Goal: Check status

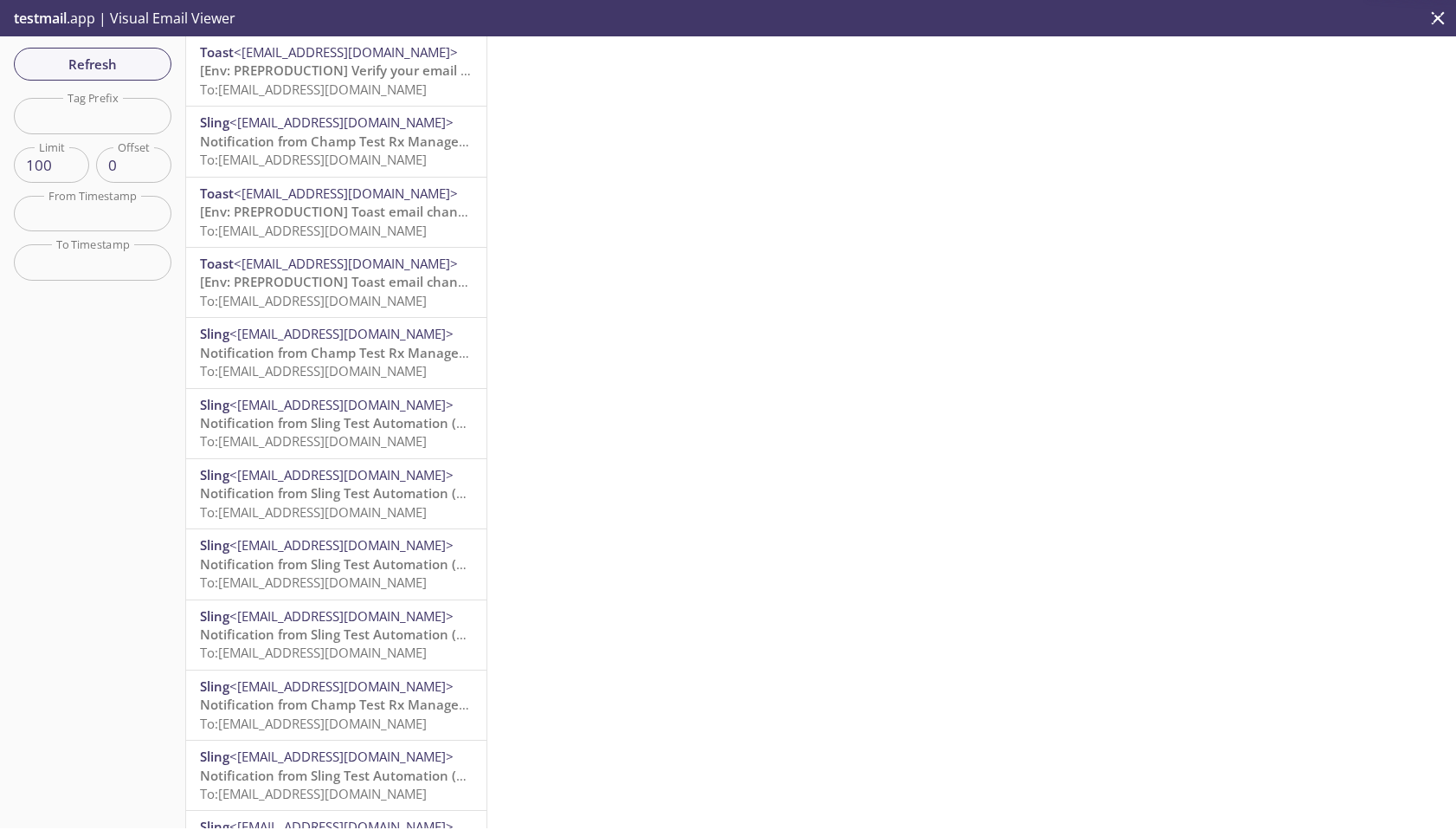
click at [382, 77] on span "[Env: PREPRODUCTION] Verify your email address" at bounding box center [354, 70] width 309 height 18
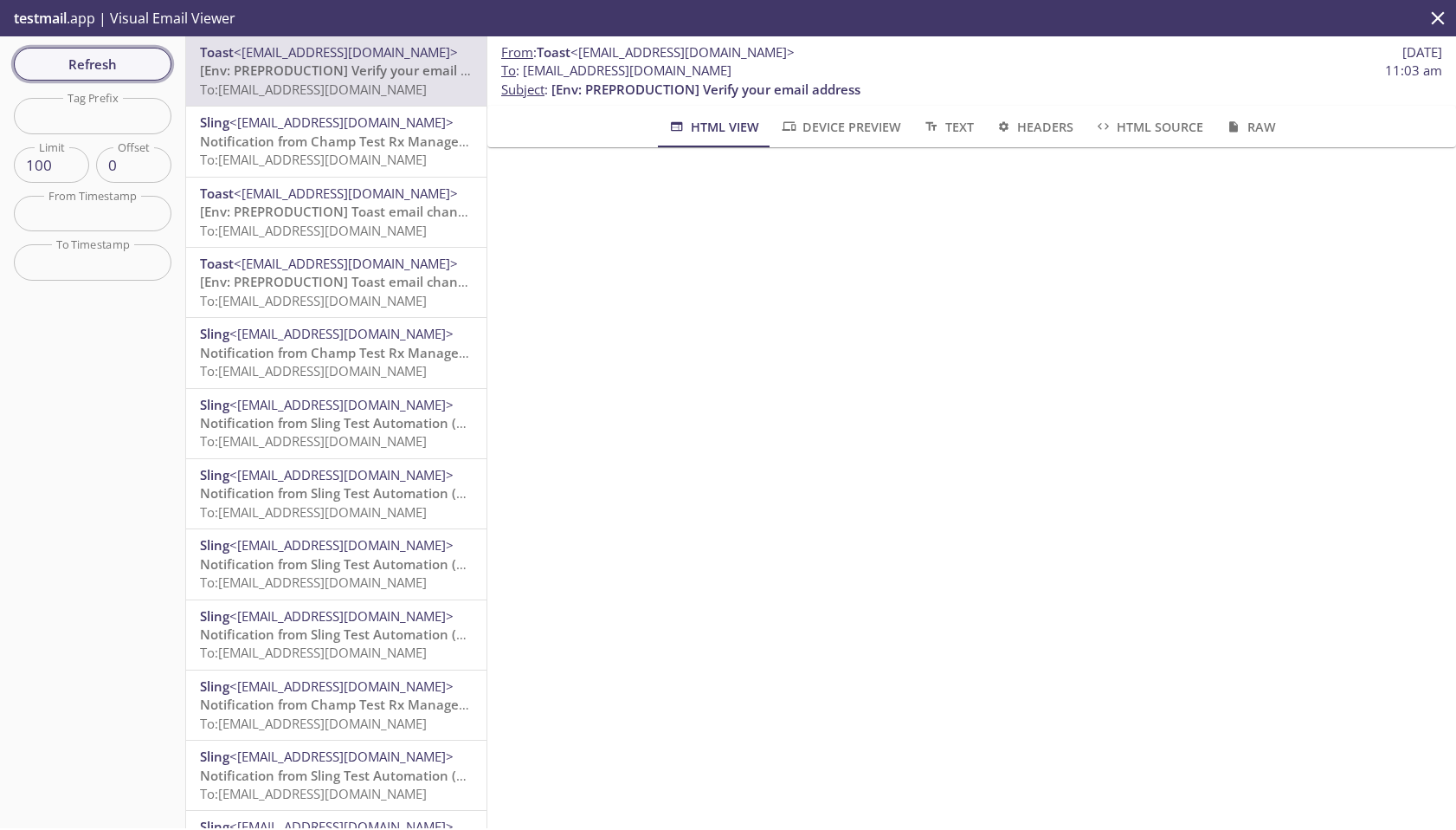
click at [68, 59] on span "Refresh" at bounding box center [92, 64] width 130 height 22
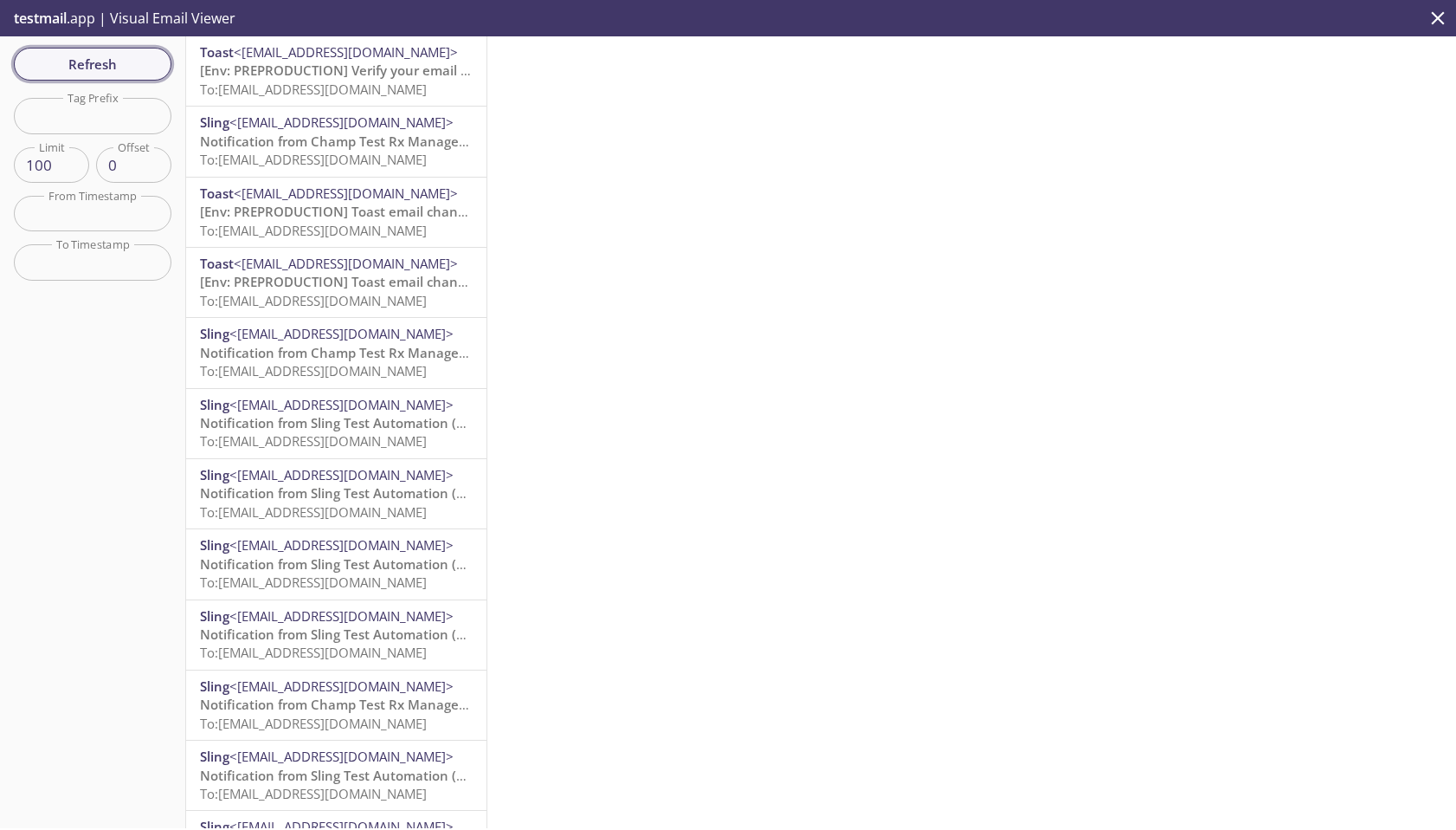
click at [83, 53] on span "Refresh" at bounding box center [92, 64] width 130 height 22
click at [312, 83] on span "To: [EMAIL_ADDRESS][DOMAIN_NAME]" at bounding box center [313, 90] width 227 height 18
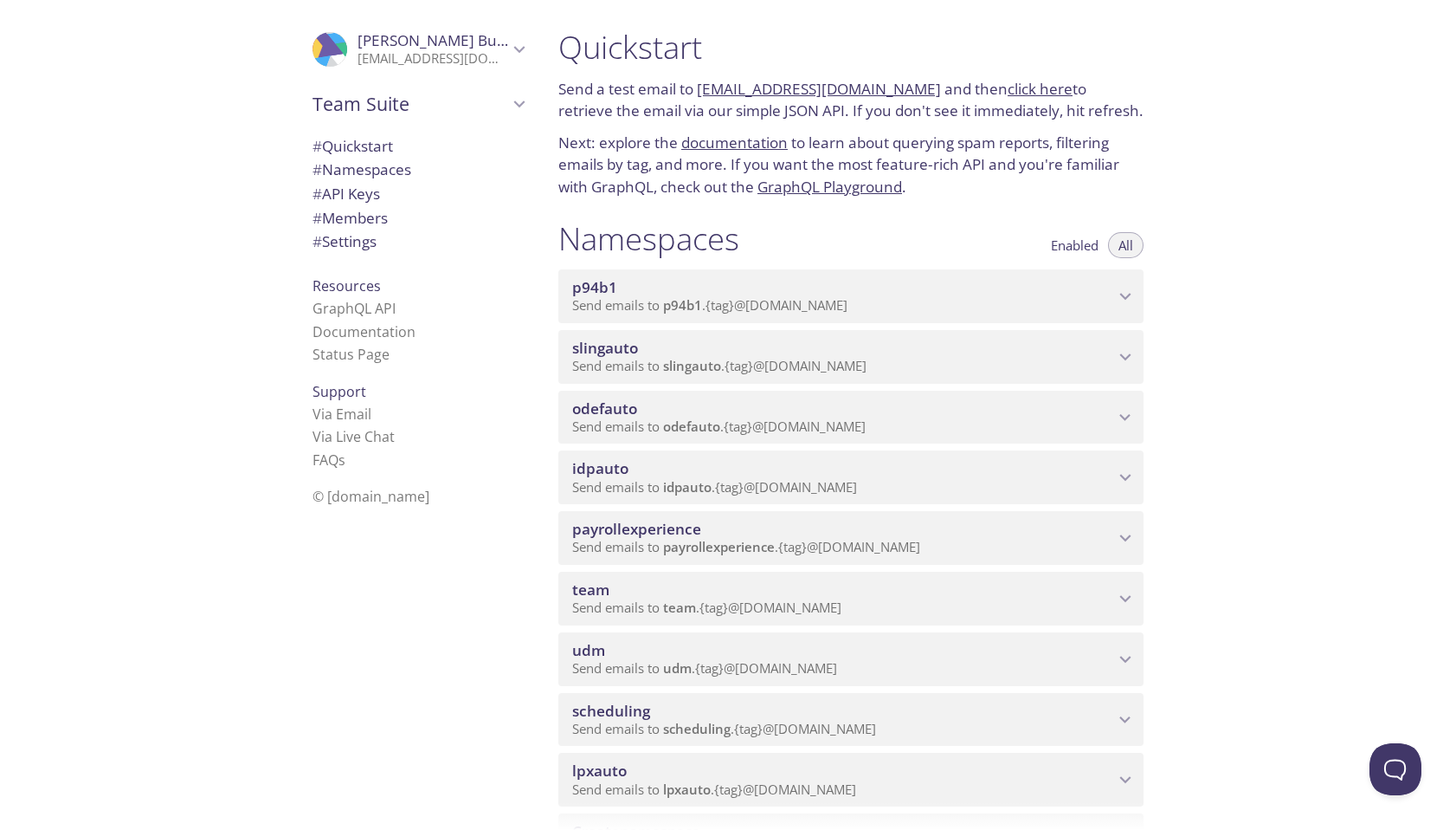
click at [821, 719] on span "scheduling" at bounding box center [843, 710] width 542 height 19
click at [903, 763] on span "View Emails (Visual)" at bounding box center [934, 761] width 128 height 20
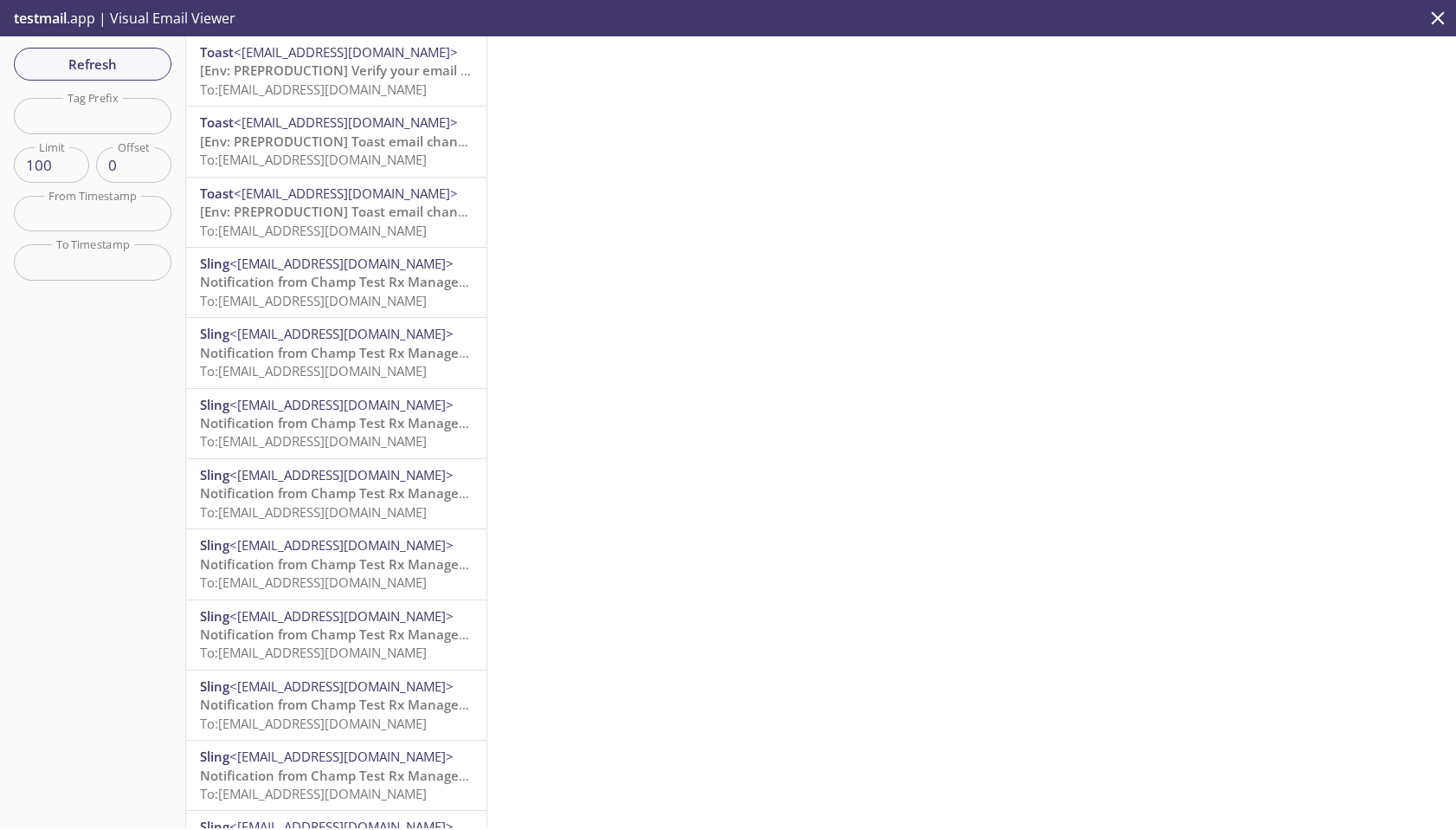
click at [370, 83] on span "To: scheduling.pro1@inbox.testmail.app" at bounding box center [313, 90] width 227 height 18
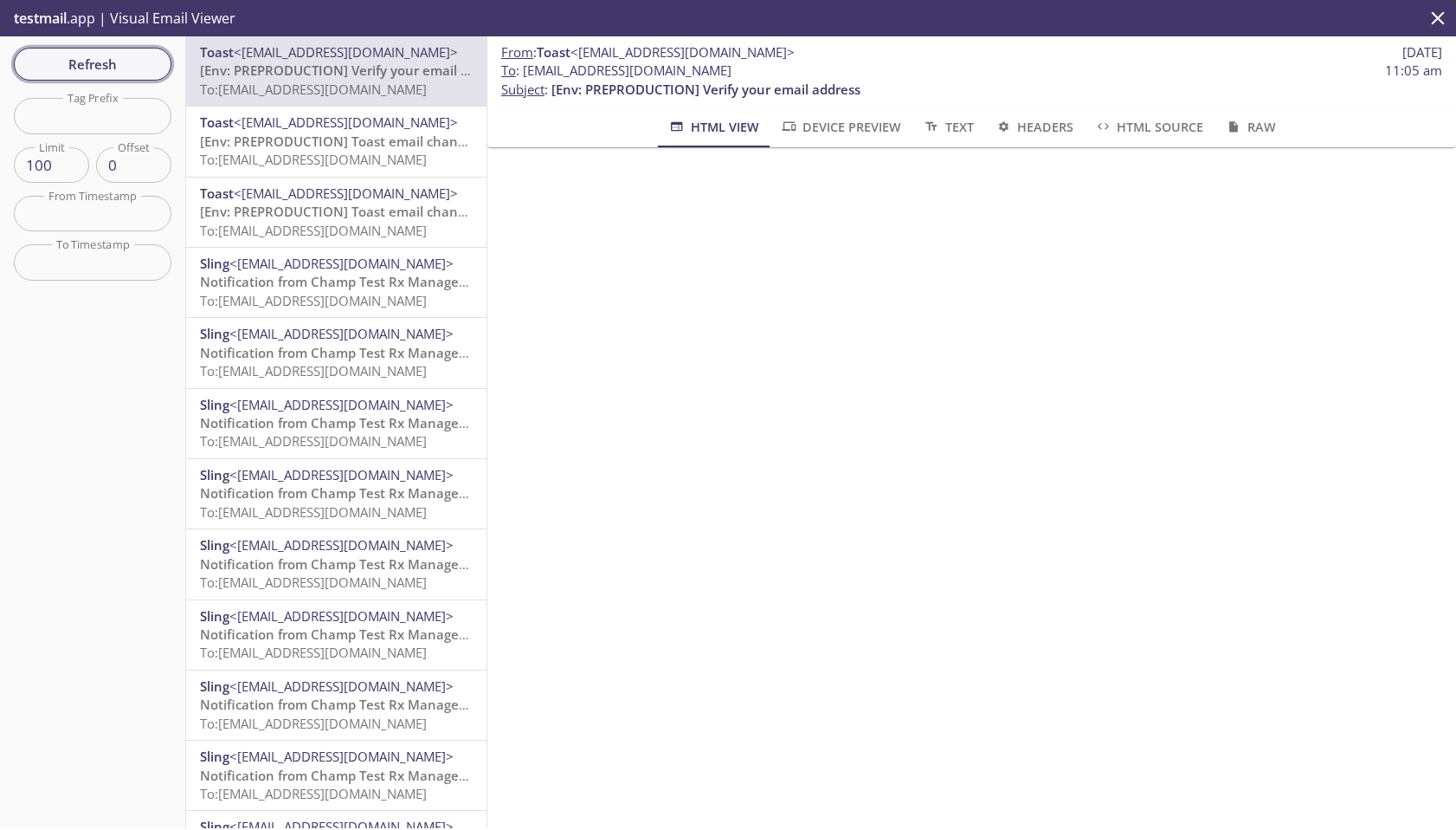
click at [106, 54] on span "Refresh" at bounding box center [92, 64] width 130 height 22
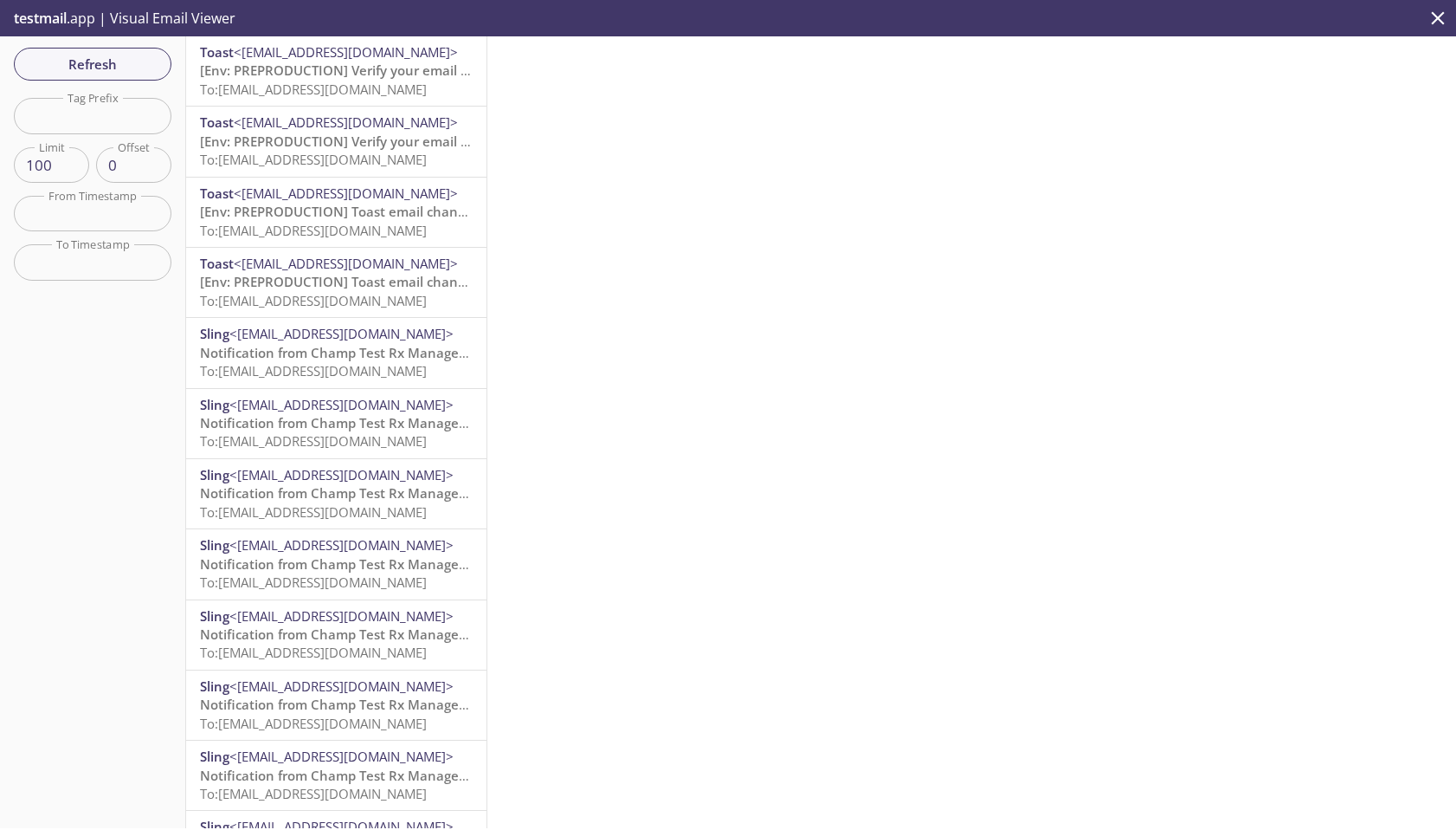
click at [299, 77] on span "[Env: PREPRODUCTION] Verify your email address" at bounding box center [354, 70] width 309 height 18
